Goal: Complete application form

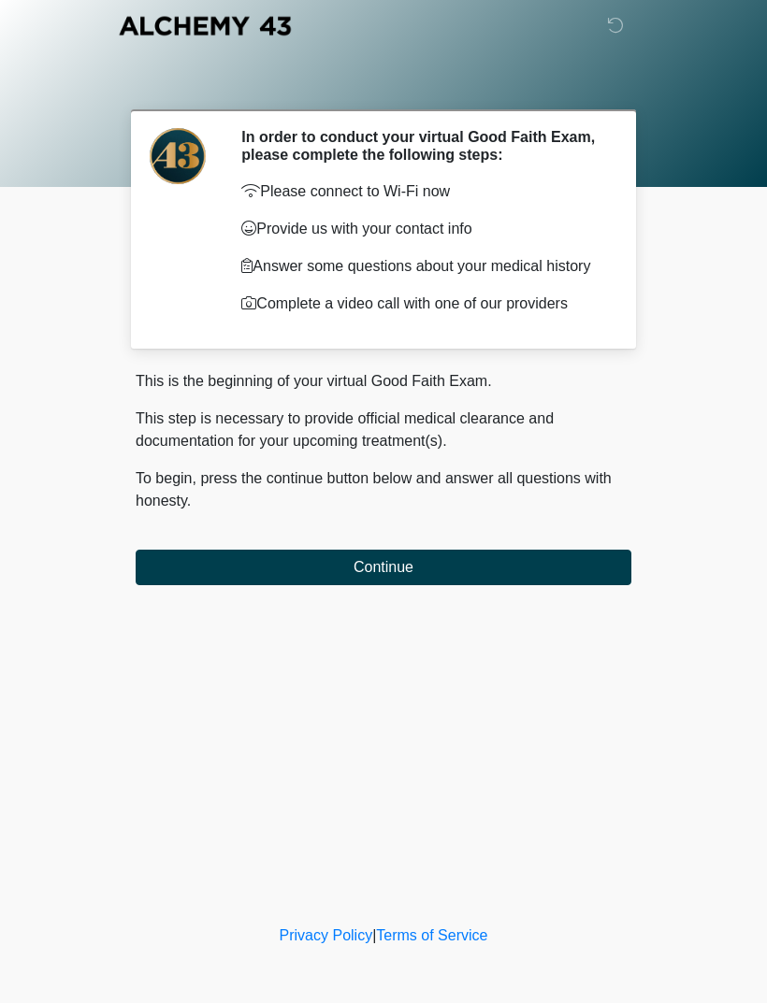
click at [523, 575] on button "Continue" at bounding box center [383, 568] width 495 height 36
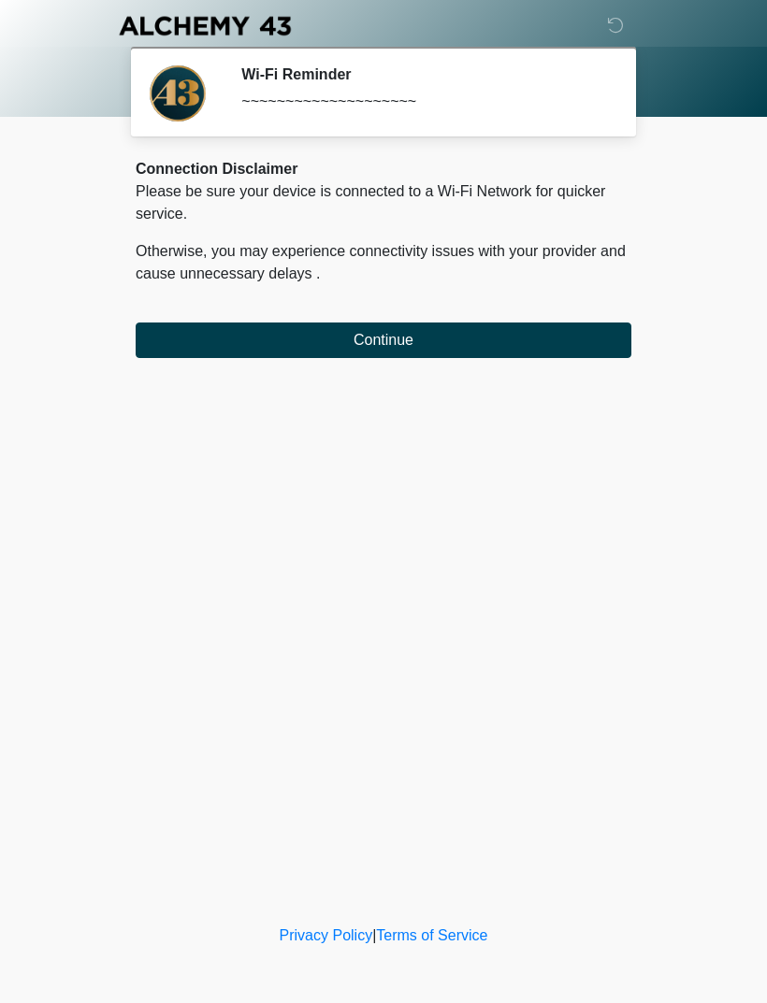
click at [524, 331] on button "Continue" at bounding box center [383, 341] width 495 height 36
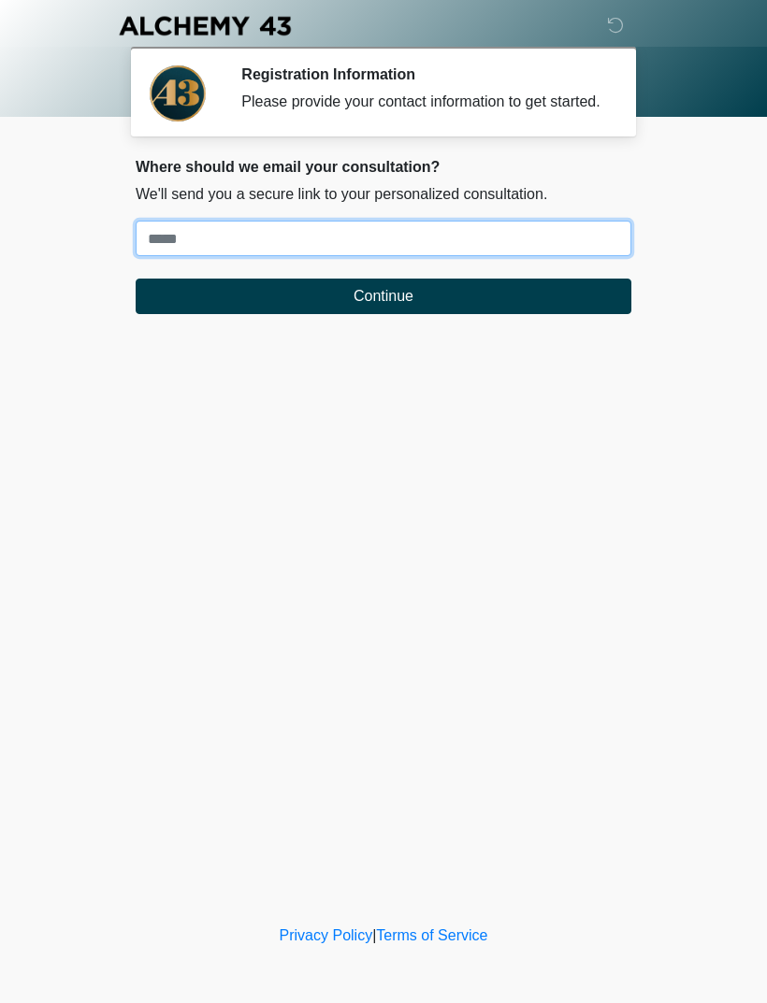
click at [596, 255] on input "Where should we email your treatment plan?" at bounding box center [383, 239] width 495 height 36
type input "**********"
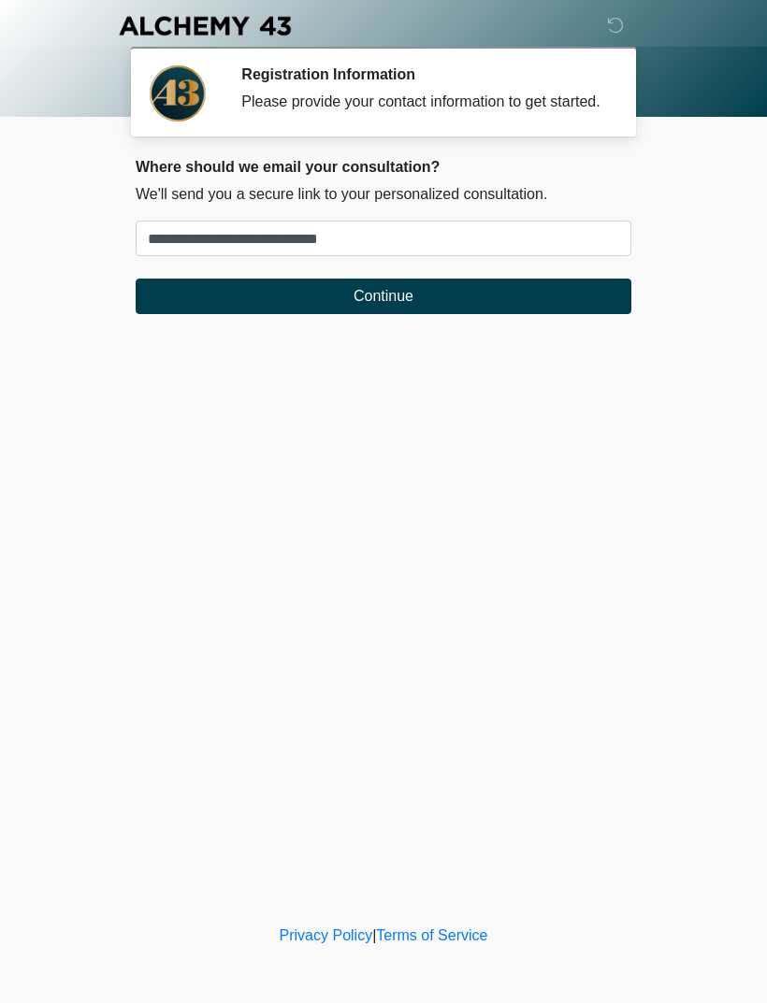
click at [548, 314] on button "Continue" at bounding box center [383, 297] width 495 height 36
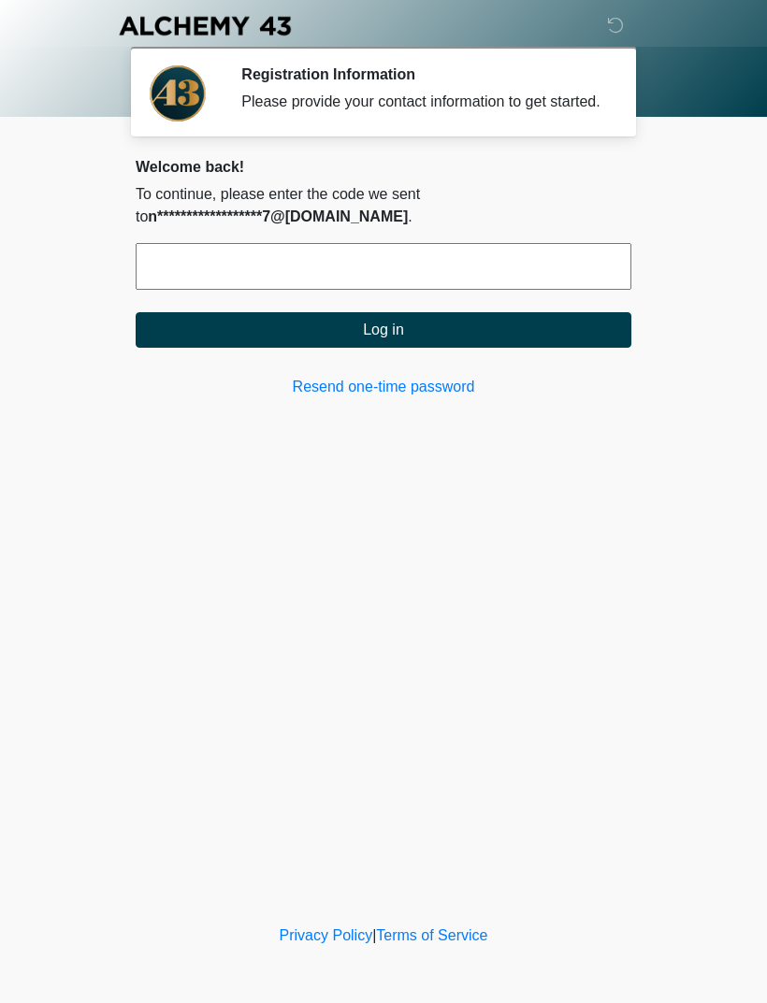
click at [550, 290] on input "text" at bounding box center [383, 266] width 495 height 47
type input "******"
click at [508, 348] on button "Log in" at bounding box center [383, 330] width 495 height 36
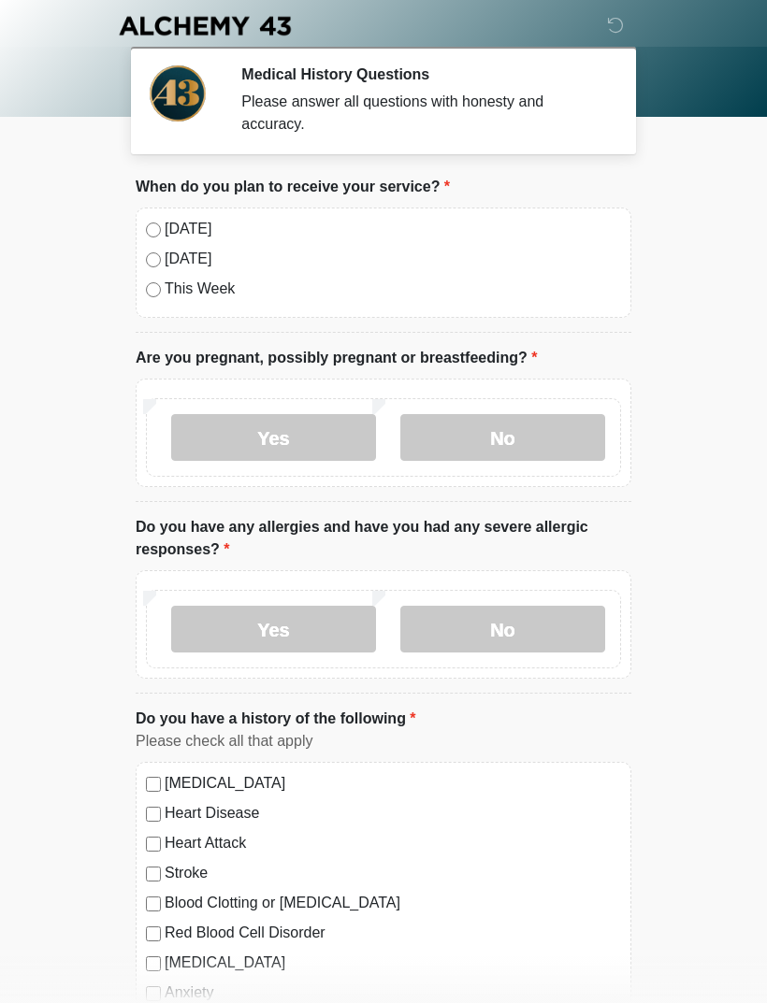
click at [189, 227] on label "Today" at bounding box center [393, 229] width 456 height 22
click at [522, 444] on label "No" at bounding box center [502, 437] width 205 height 47
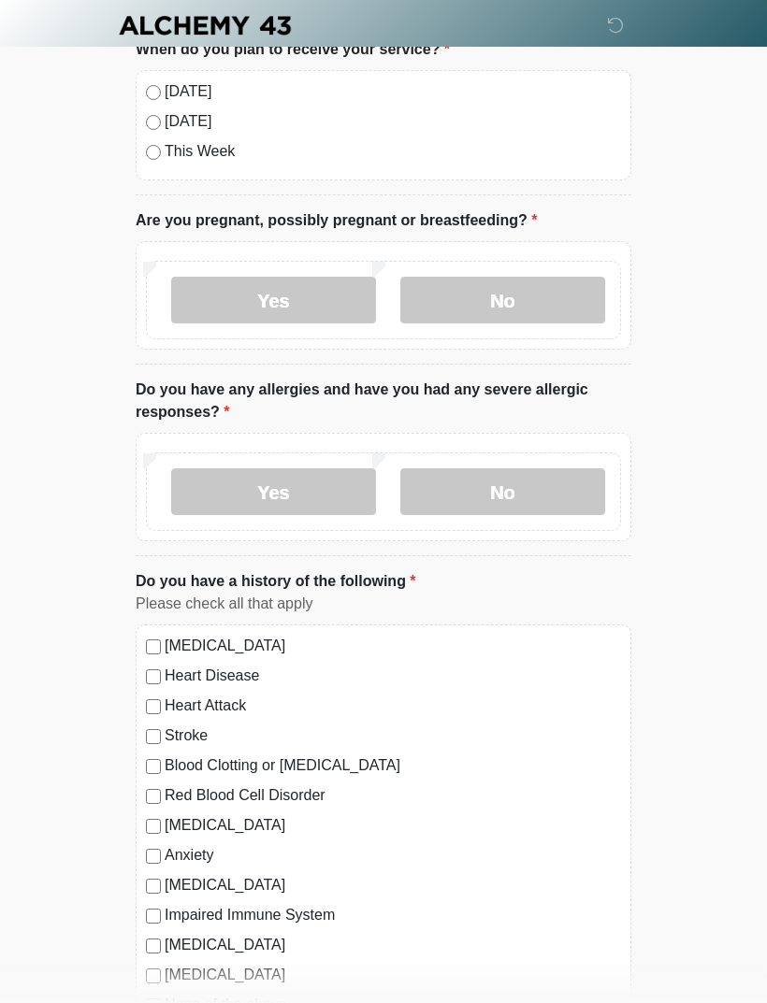
click at [553, 494] on label "No" at bounding box center [502, 492] width 205 height 47
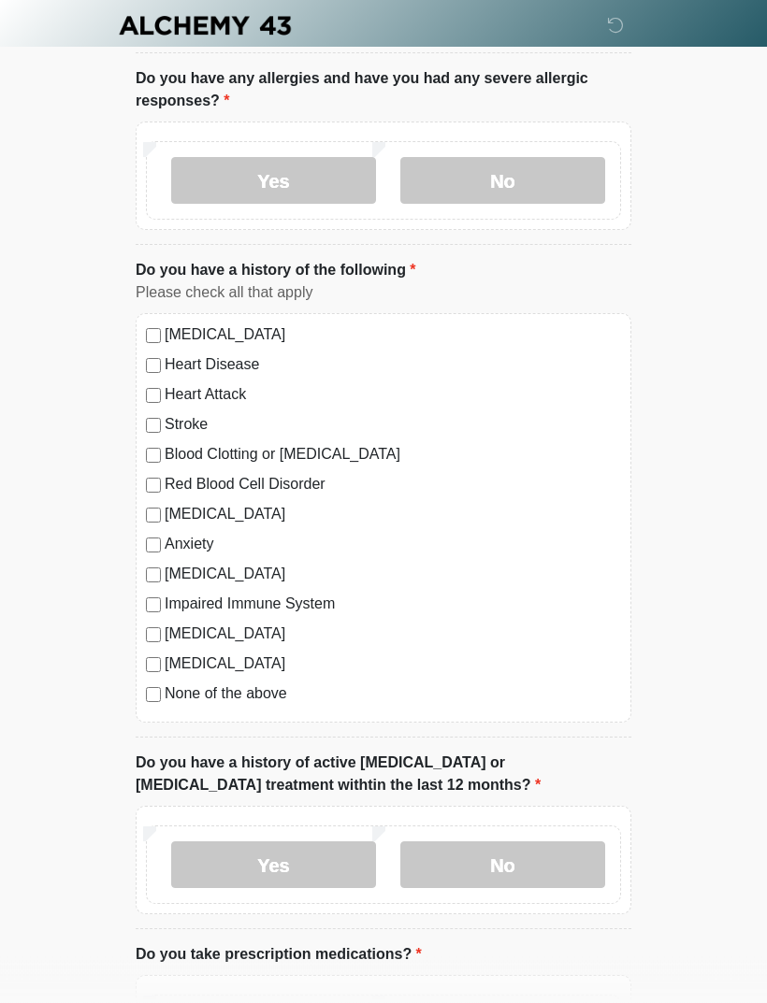
scroll to position [450, 0]
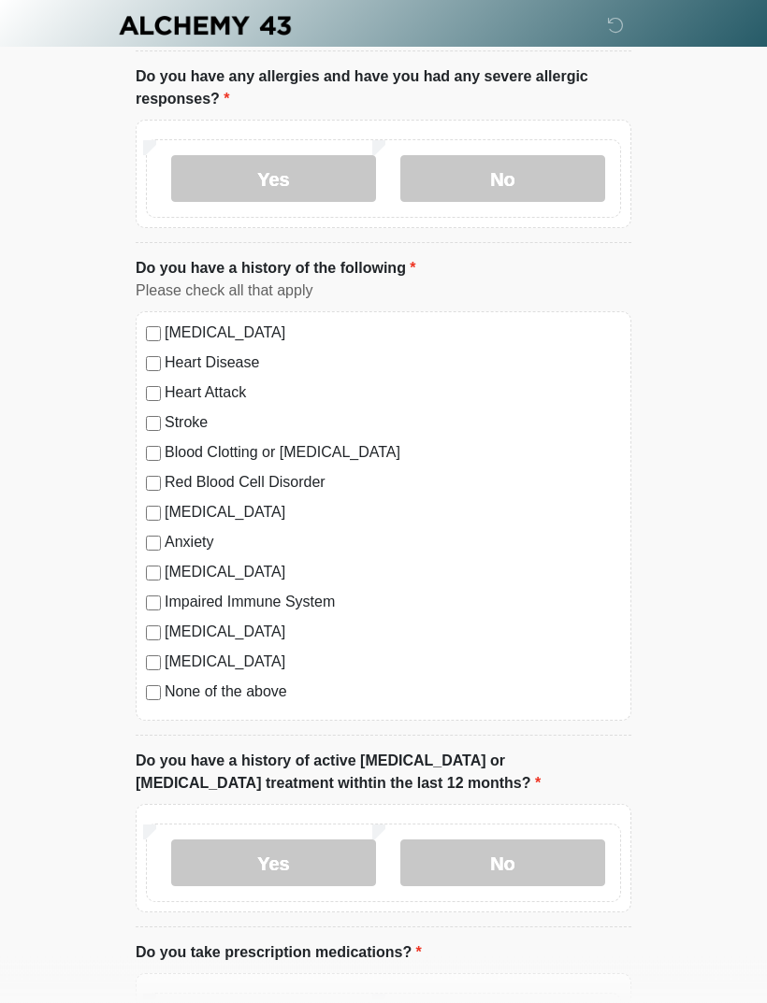
click at [277, 699] on label "None of the above" at bounding box center [393, 693] width 456 height 22
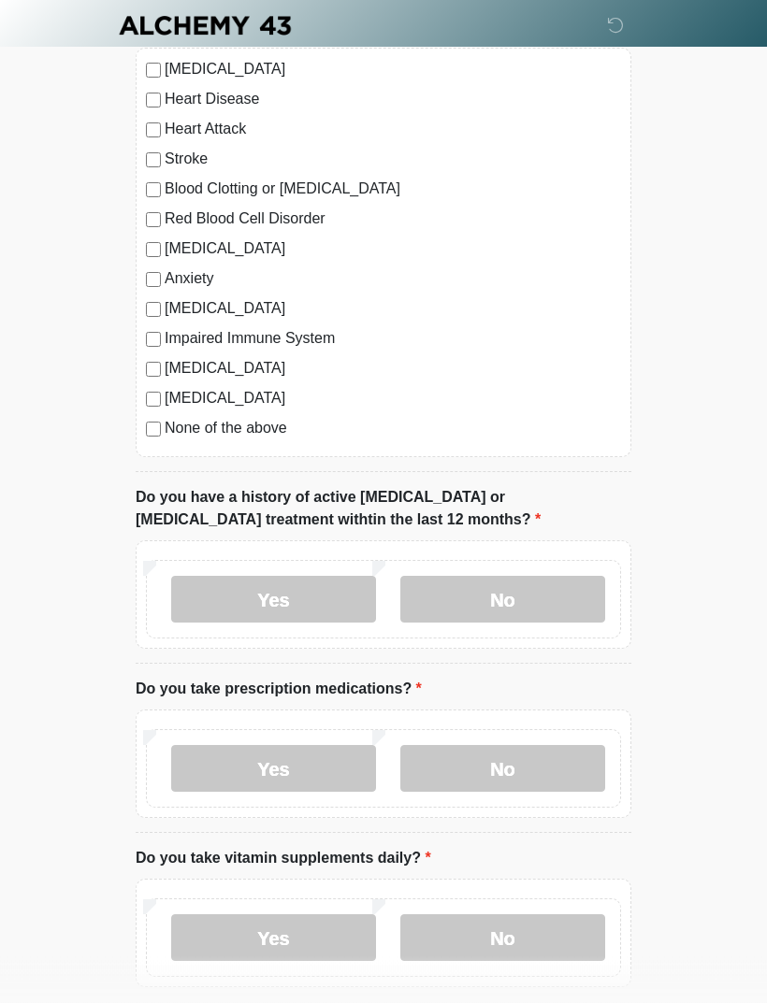
scroll to position [713, 0]
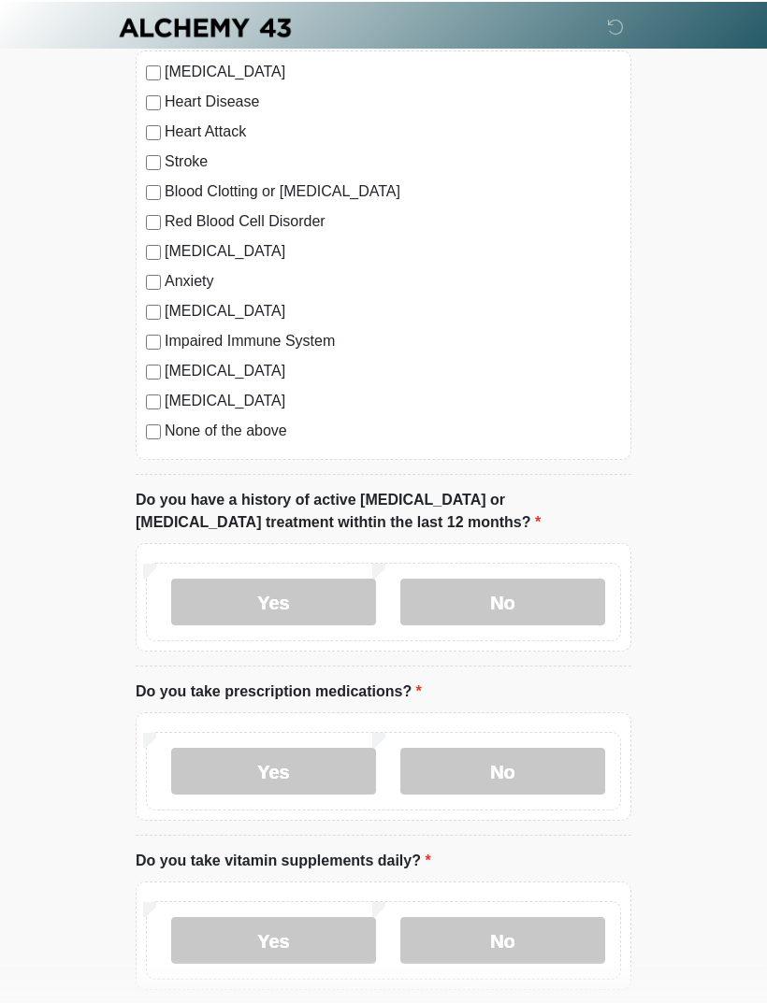
click at [551, 610] on label "No" at bounding box center [502, 600] width 205 height 47
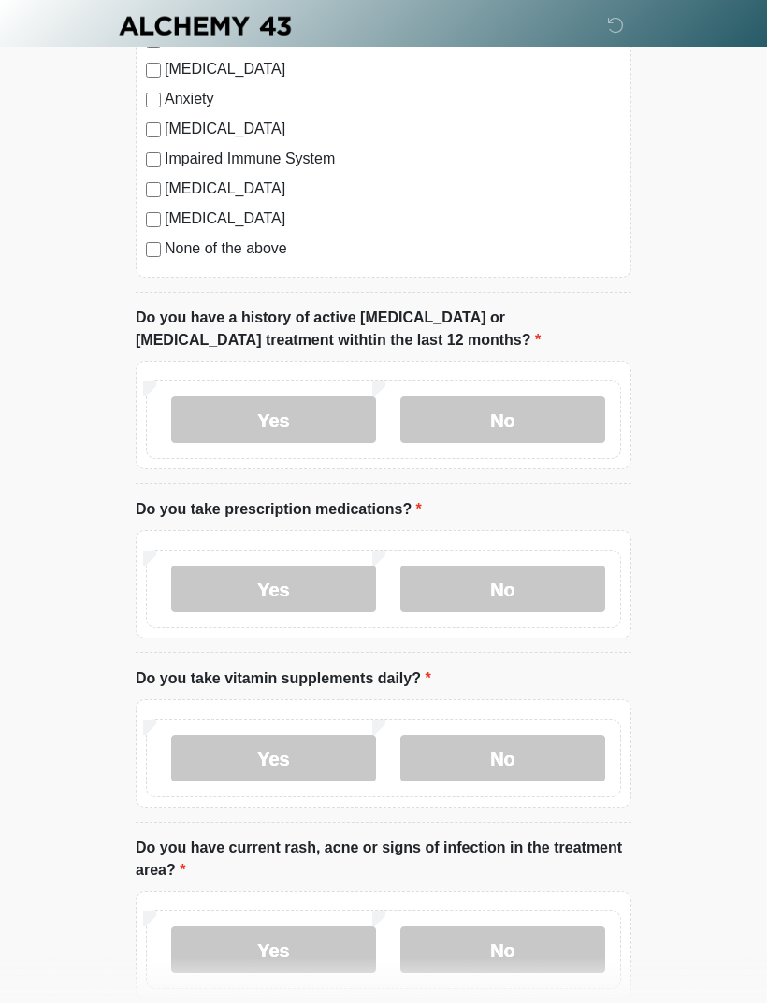
scroll to position [894, 0]
click at [546, 580] on label "No" at bounding box center [502, 589] width 205 height 47
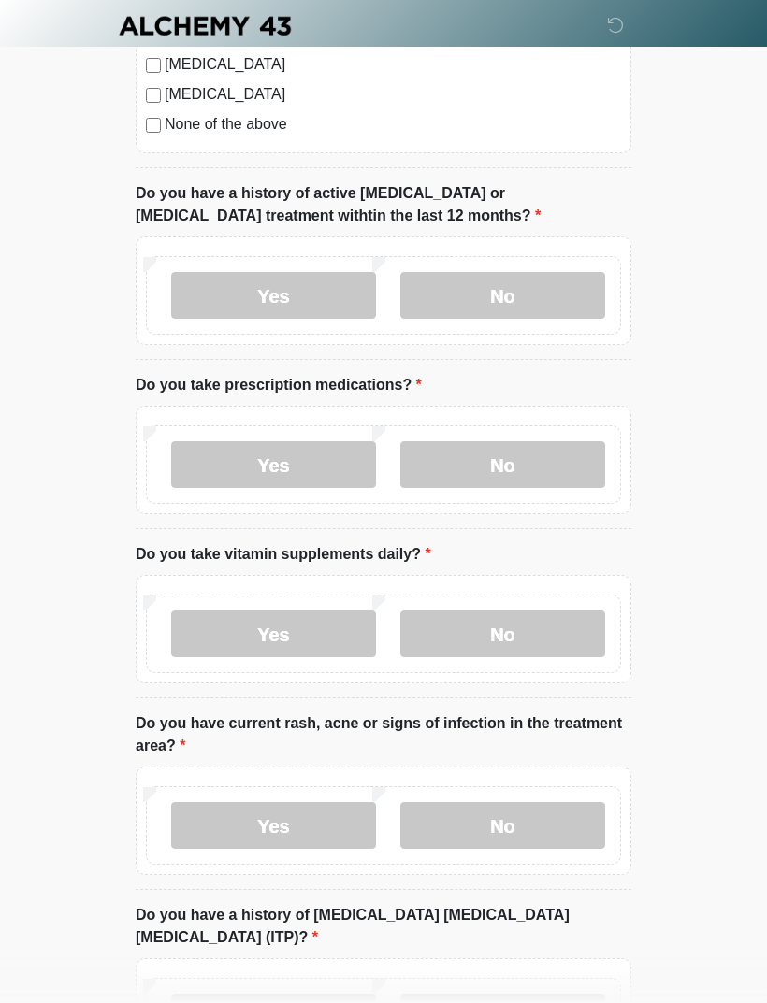
click at [526, 610] on label "No" at bounding box center [502, 633] width 205 height 47
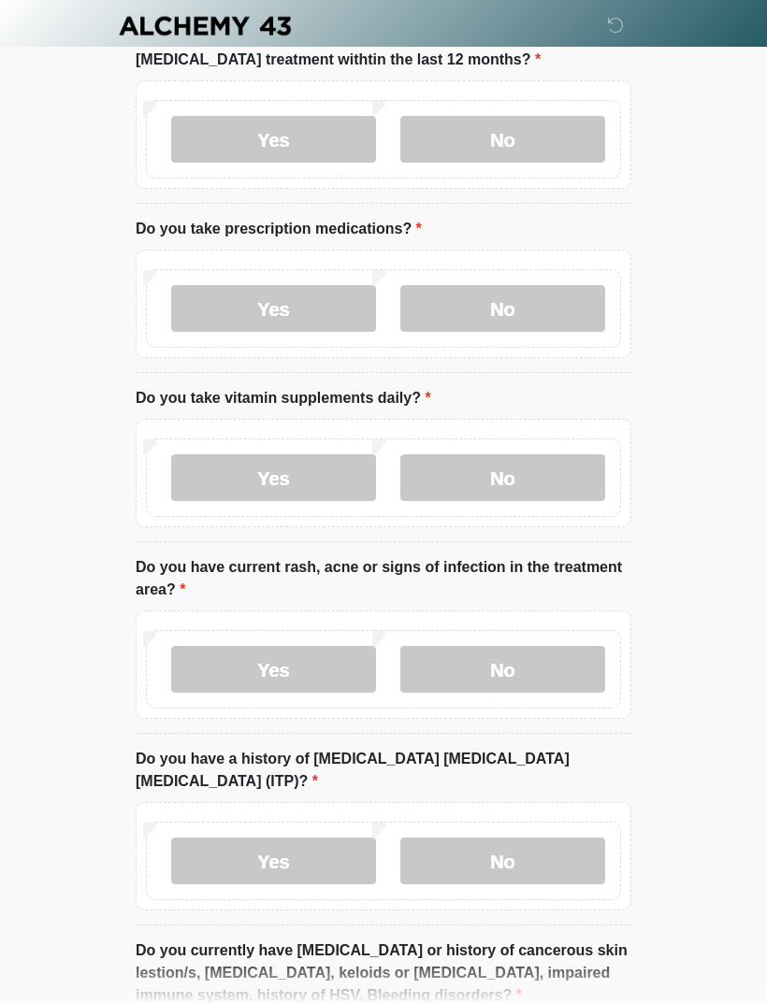
click at [558, 646] on label "No" at bounding box center [502, 669] width 205 height 47
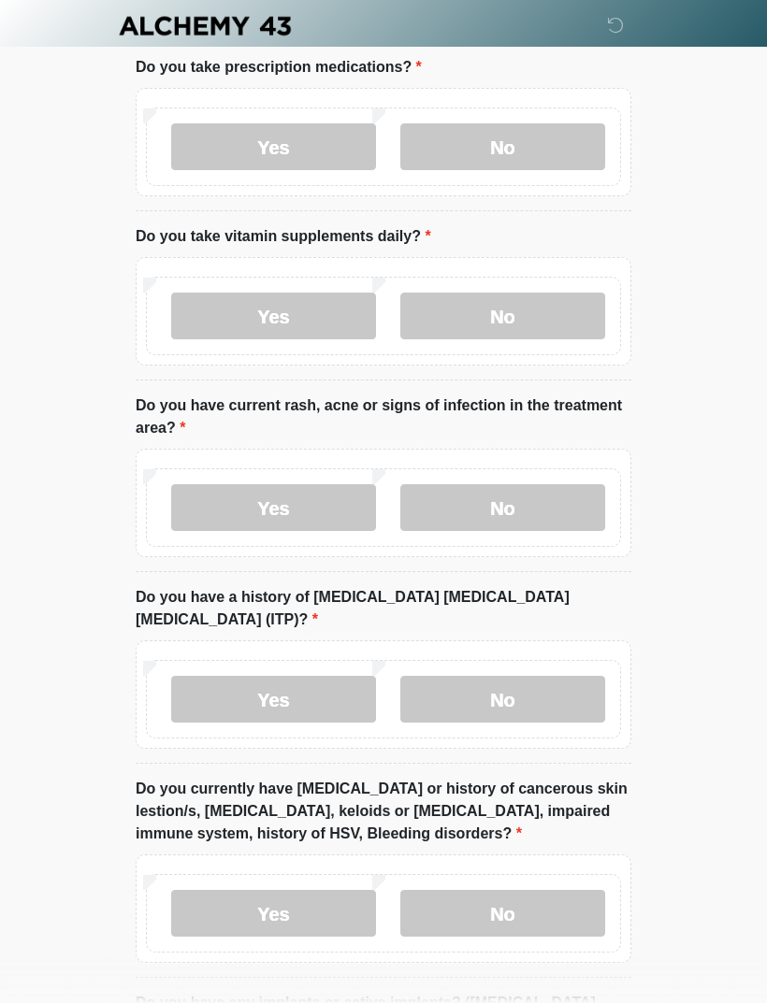
click at [565, 676] on label "No" at bounding box center [502, 699] width 205 height 47
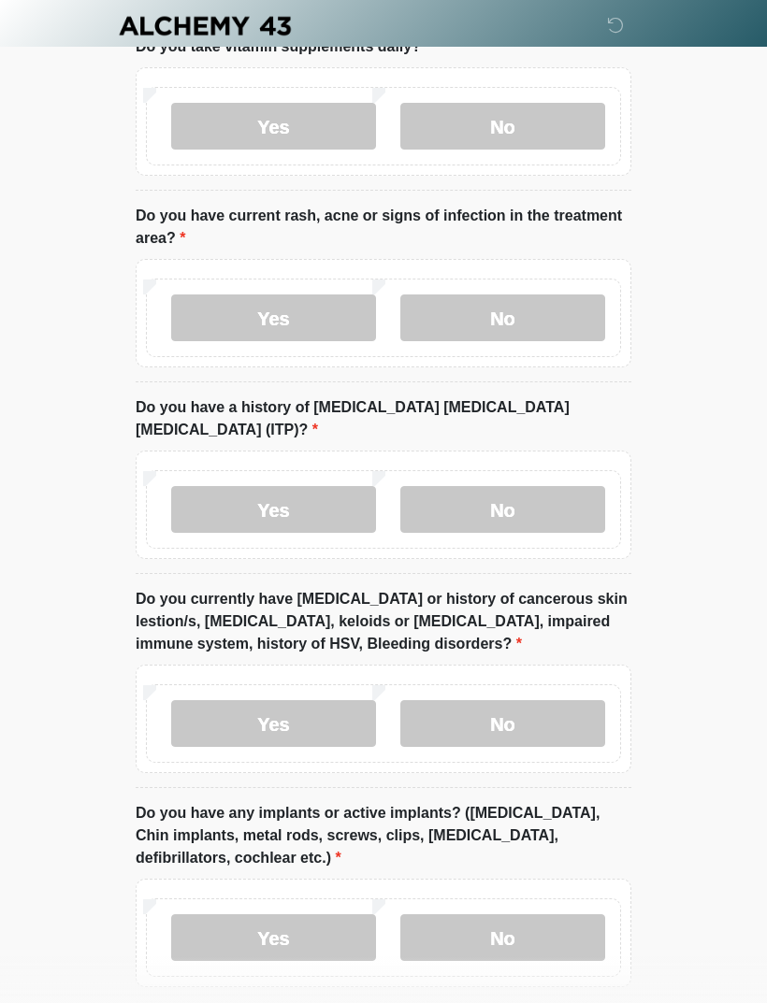
click at [574, 700] on label "No" at bounding box center [502, 723] width 205 height 47
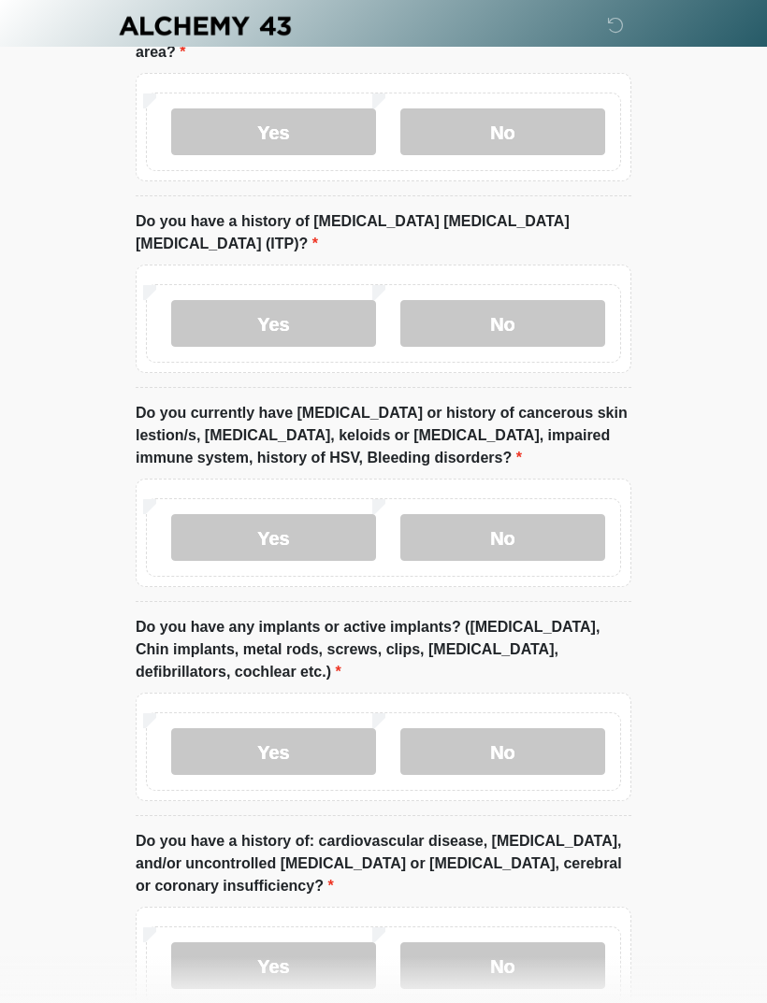
click at [550, 728] on label "No" at bounding box center [502, 751] width 205 height 47
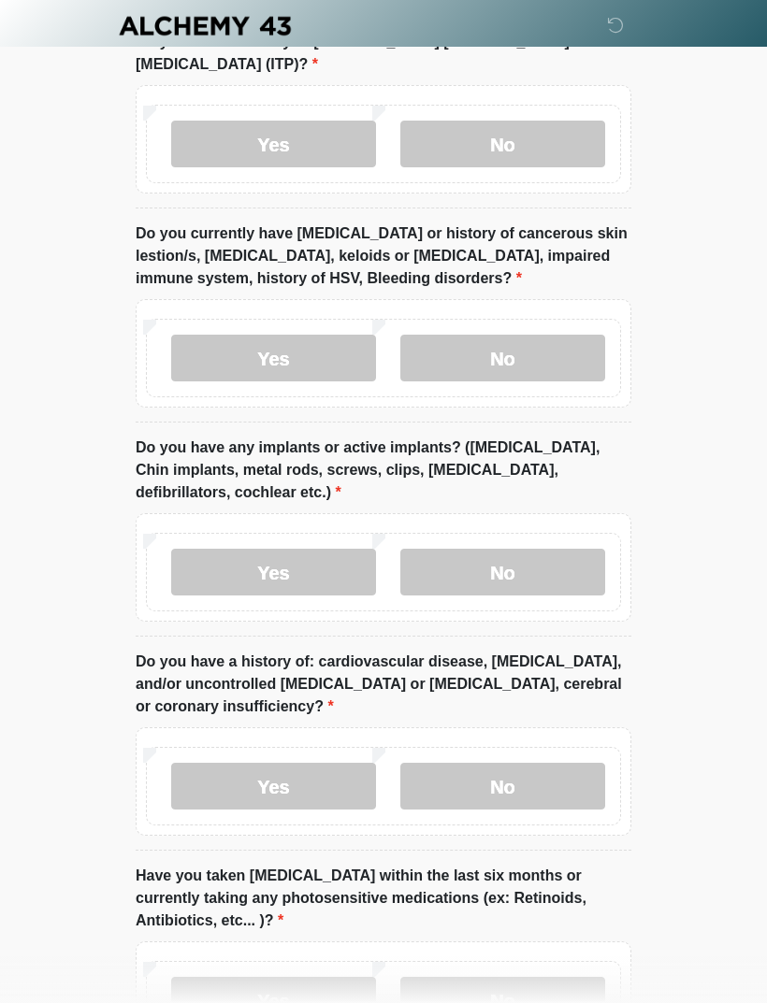
scroll to position [1890, 0]
click at [337, 550] on label "Yes" at bounding box center [273, 573] width 205 height 47
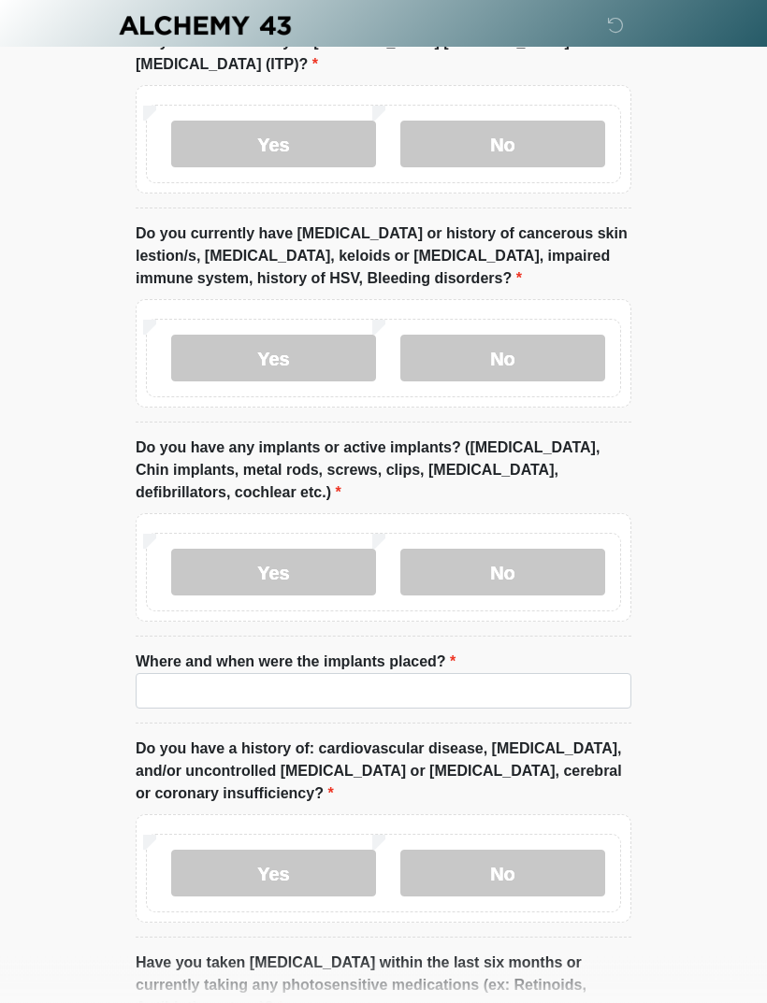
scroll to position [1891, 0]
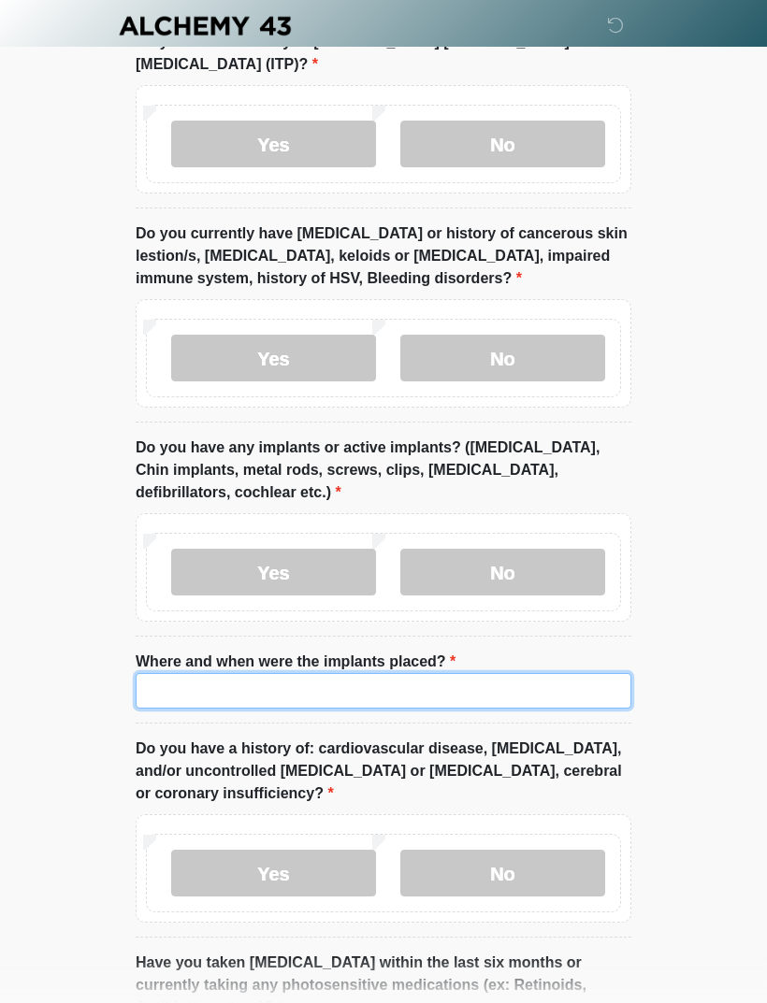
click at [538, 673] on input "Where and when were the implants placed?" at bounding box center [383, 691] width 495 height 36
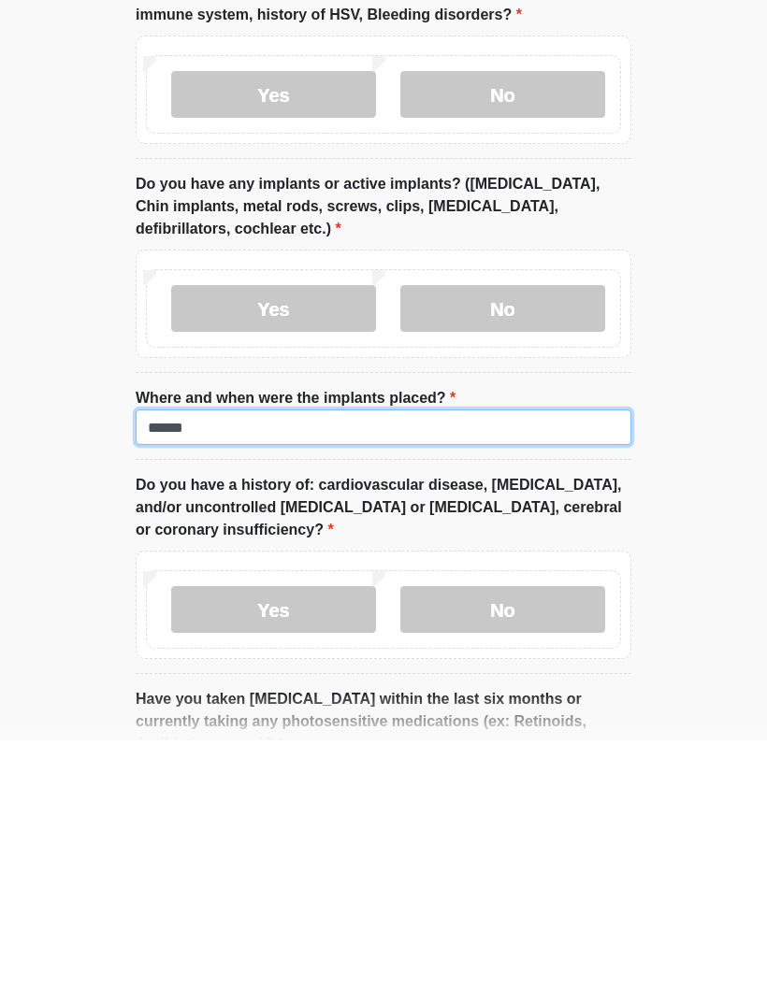
type input "******"
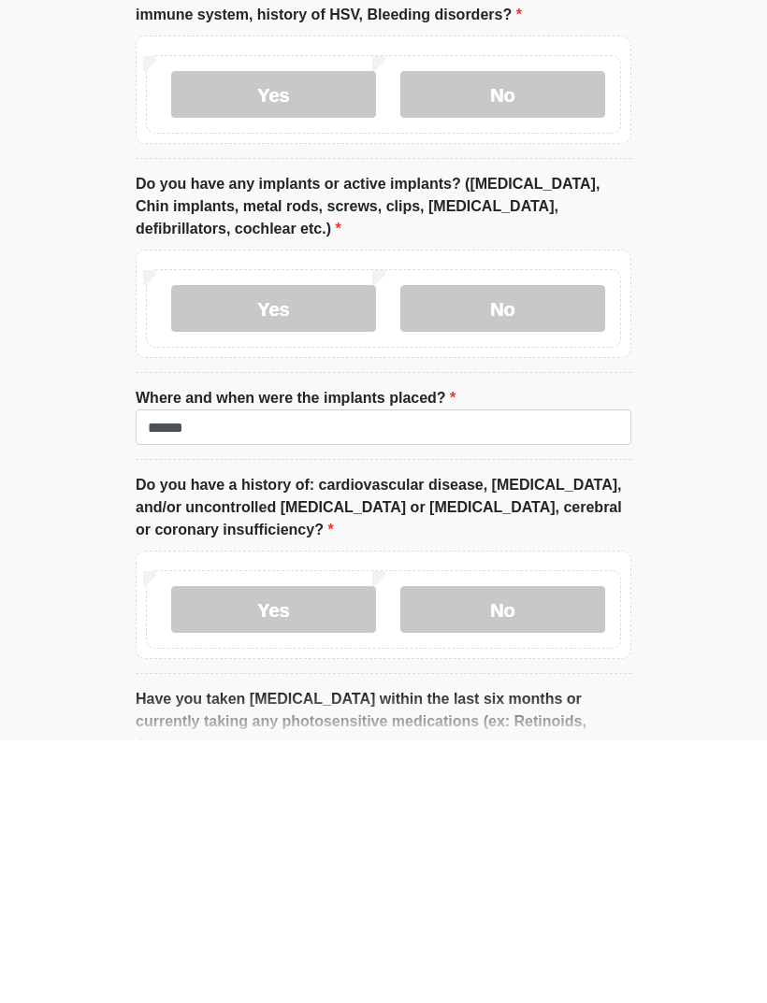
click at [556, 850] on label "No" at bounding box center [502, 873] width 205 height 47
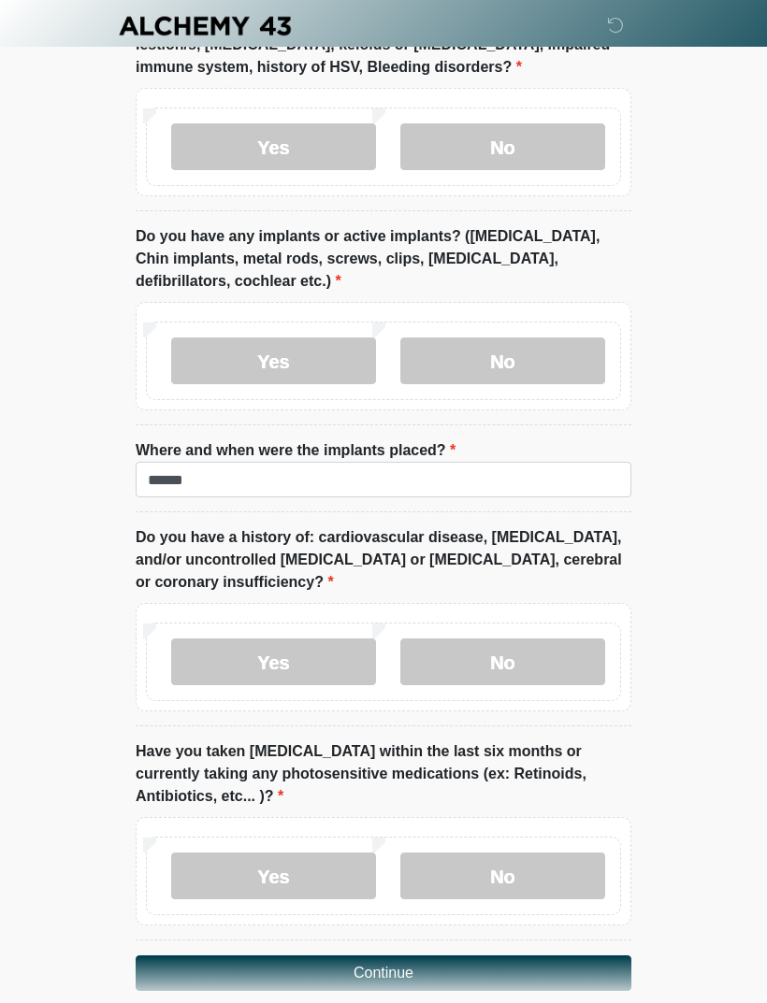
click at [551, 853] on label "No" at bounding box center [502, 876] width 205 height 47
click at [508, 955] on button "Continue" at bounding box center [383, 973] width 495 height 36
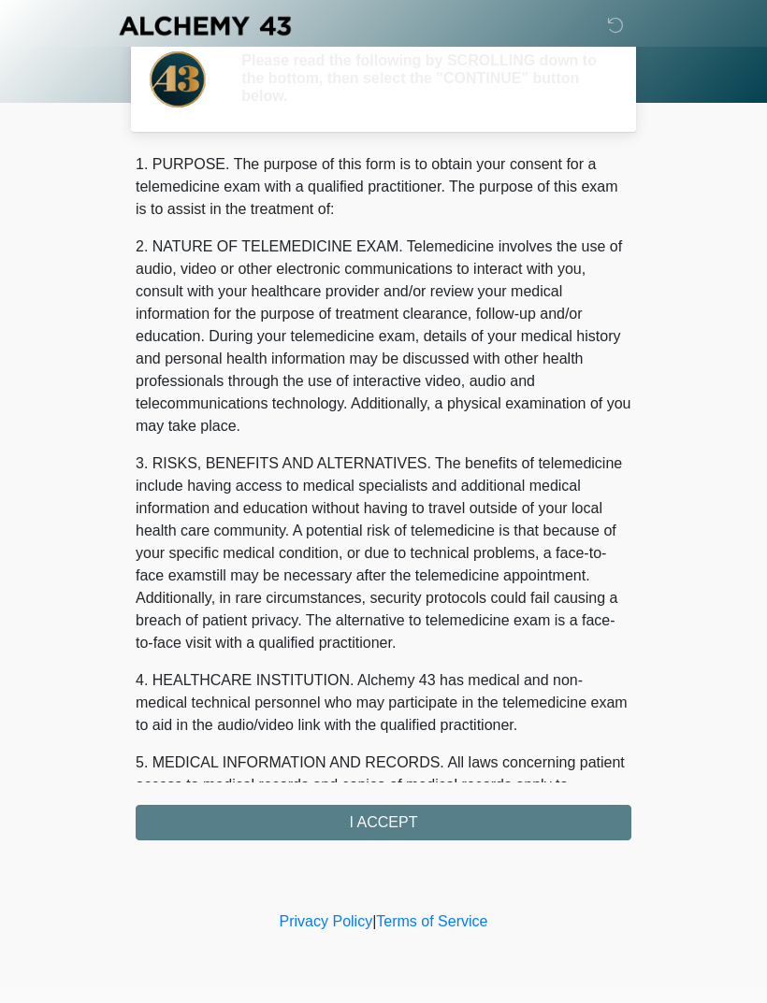
scroll to position [0, 0]
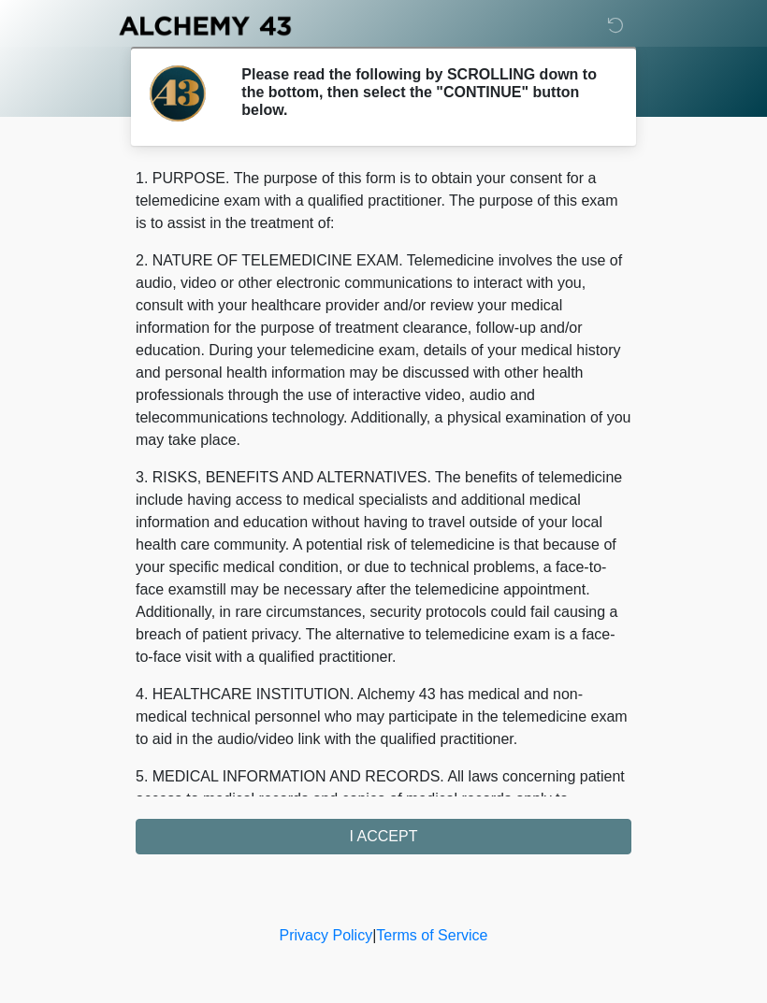
click at [553, 840] on div "1. PURPOSE. The purpose of this form is to obtain your consent for a telemedici…" at bounding box center [383, 510] width 495 height 687
click at [494, 843] on div "1. PURPOSE. The purpose of this form is to obtain your consent for a telemedici…" at bounding box center [383, 510] width 495 height 687
click at [383, 838] on div "1. PURPOSE. The purpose of this form is to obtain your consent for a telemedici…" at bounding box center [383, 510] width 495 height 687
click at [403, 829] on div "1. PURPOSE. The purpose of this form is to obtain your consent for a telemedici…" at bounding box center [383, 510] width 495 height 687
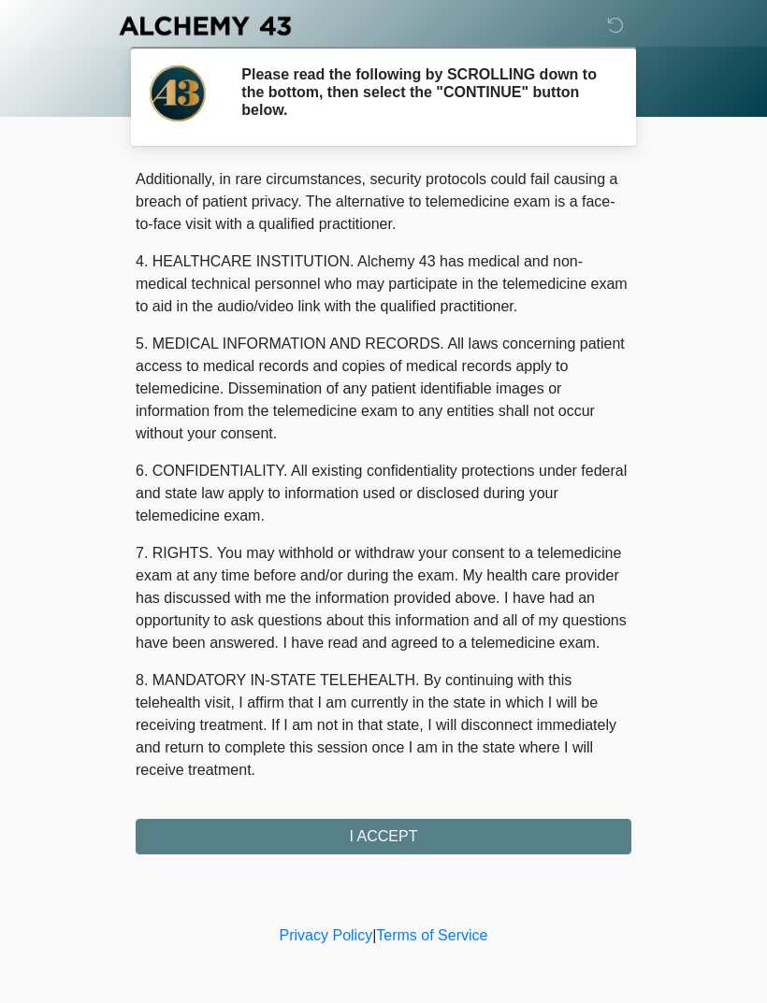
click at [418, 853] on div "1. PURPOSE. The purpose of this form is to obtain your consent for a telemedici…" at bounding box center [383, 510] width 495 height 687
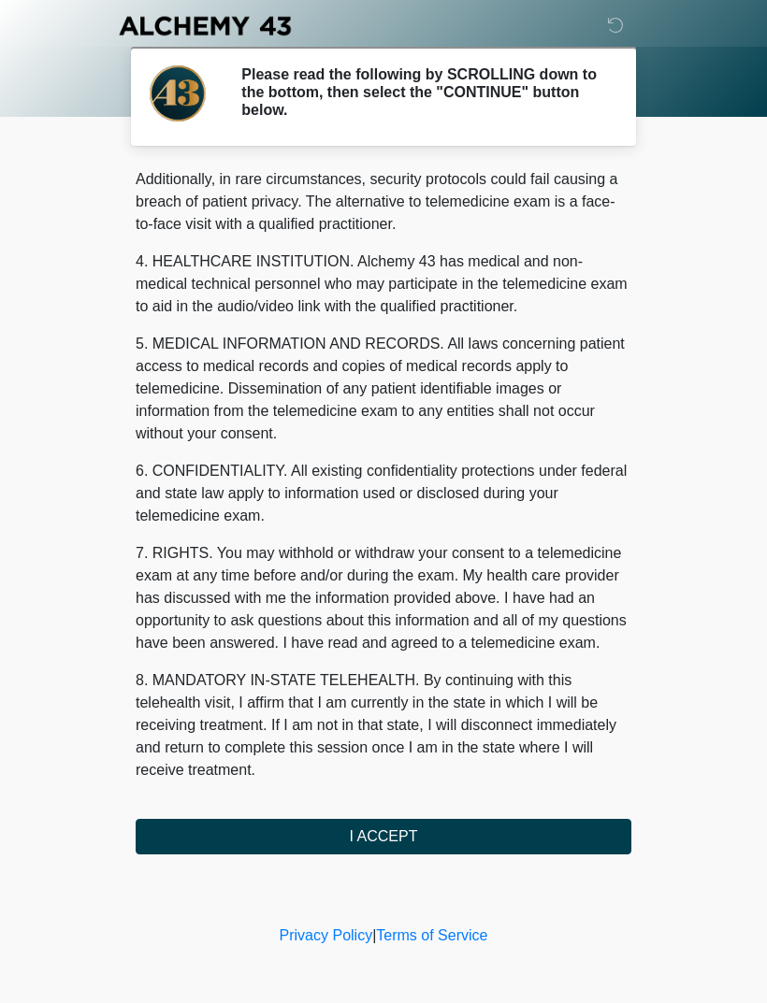
scroll to position [455, 0]
click at [418, 853] on button "I ACCEPT" at bounding box center [383, 837] width 495 height 36
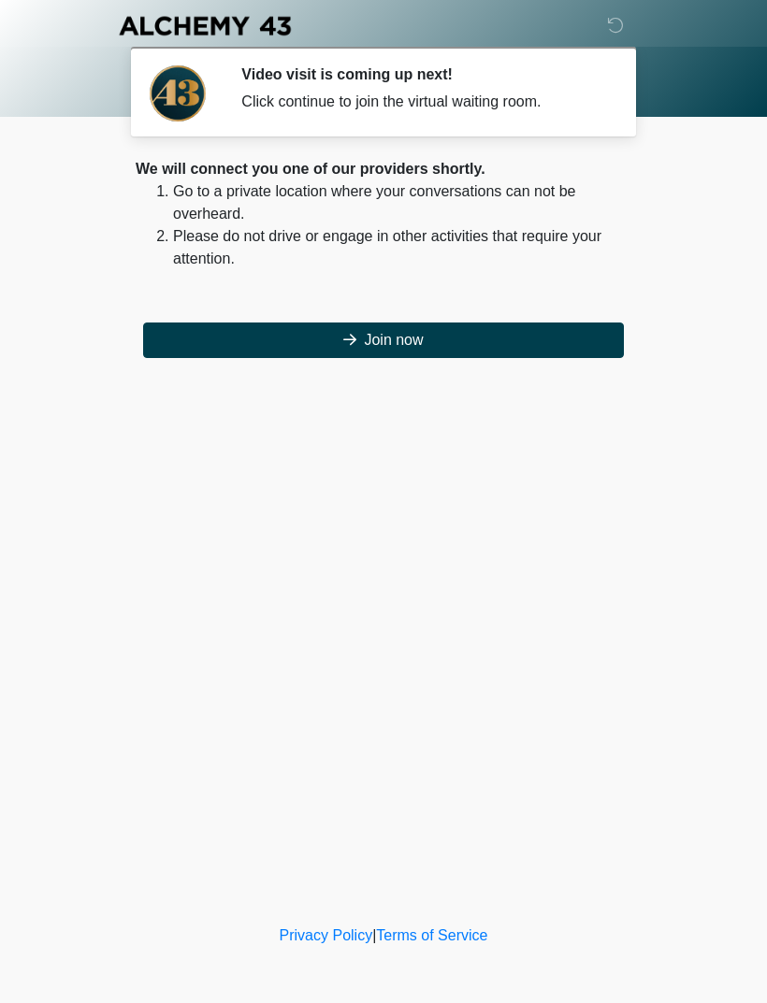
click at [440, 335] on button "Join now" at bounding box center [383, 341] width 481 height 36
